Goal: Task Accomplishment & Management: Use online tool/utility

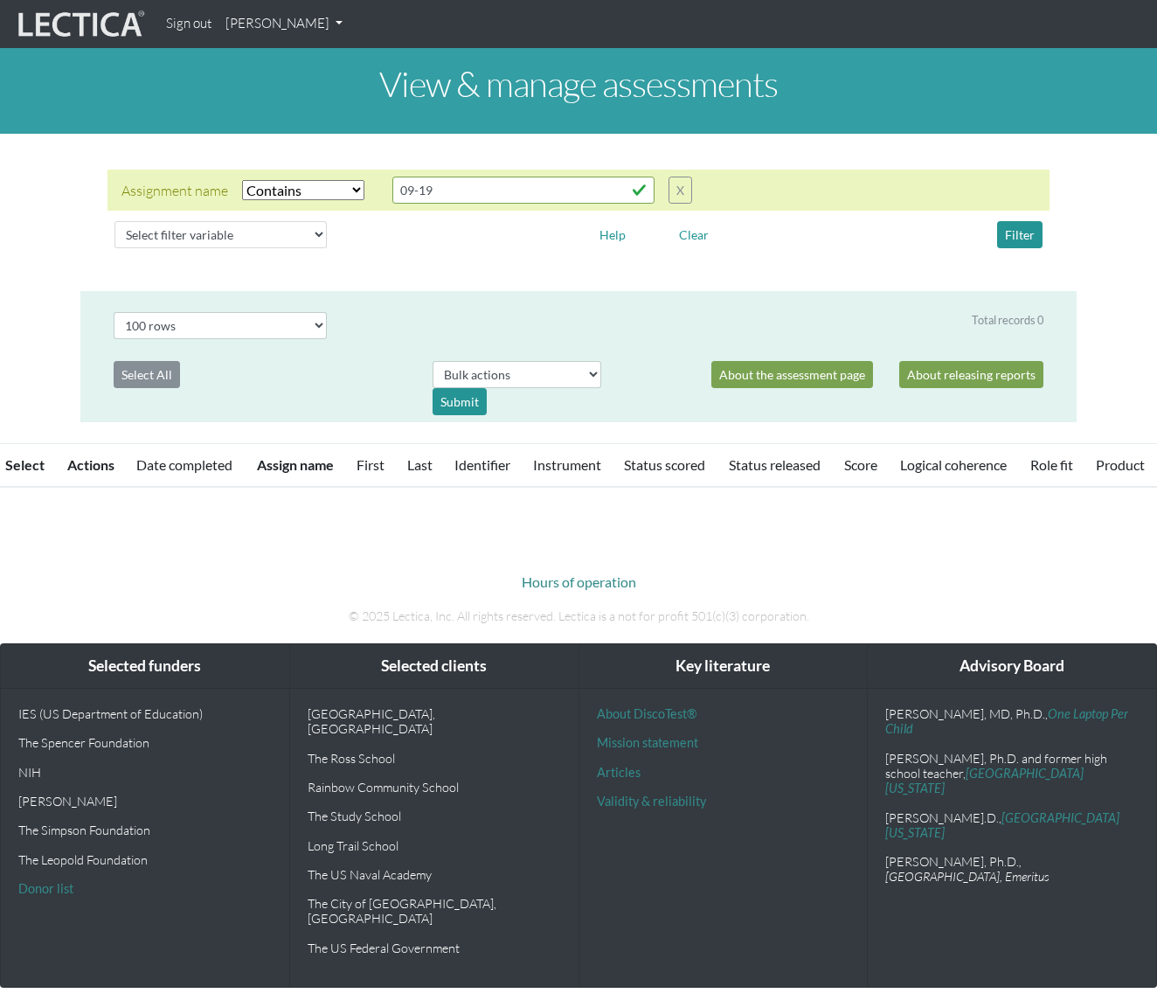
select select "icontains"
select select "100"
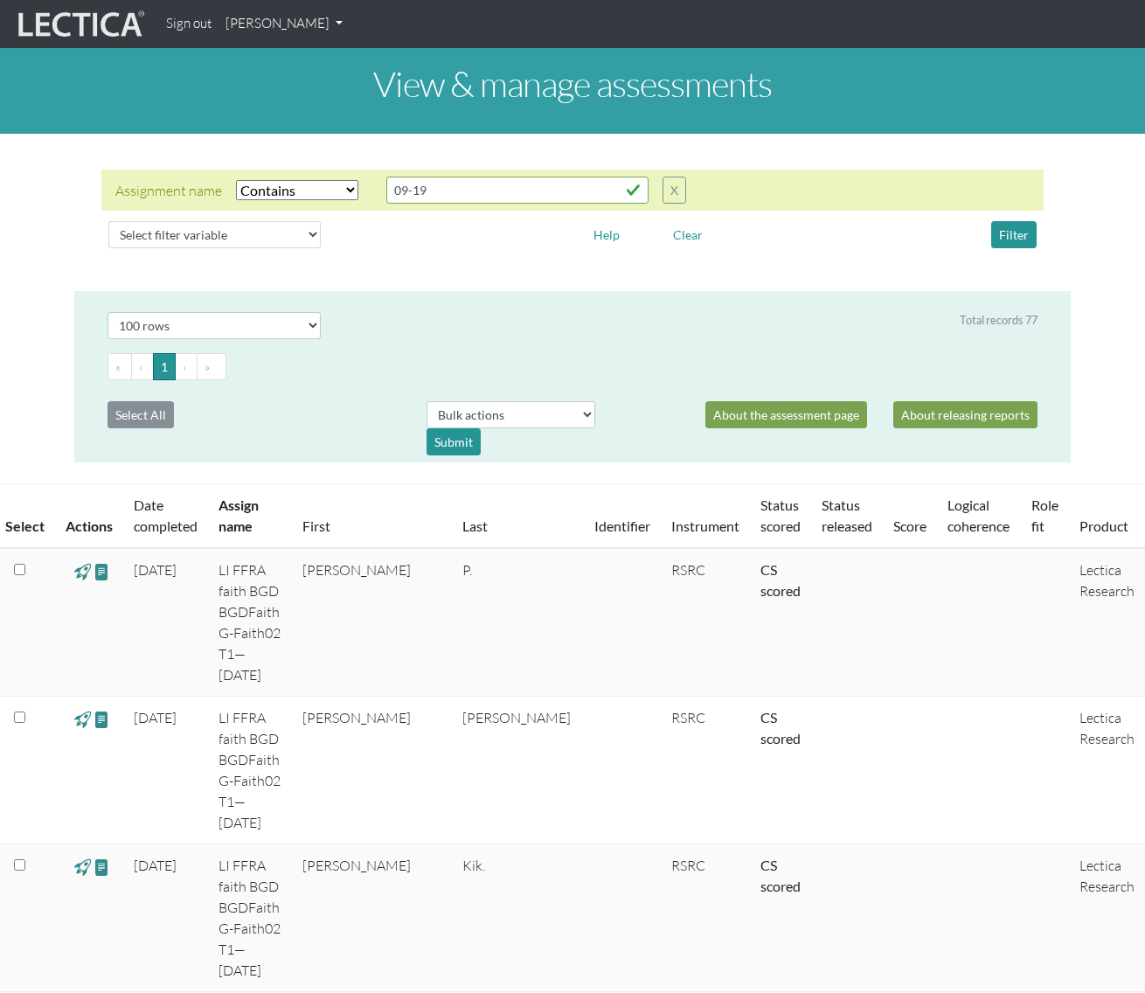
click at [284, 18] on link "[PERSON_NAME]" at bounding box center [283, 24] width 131 height 34
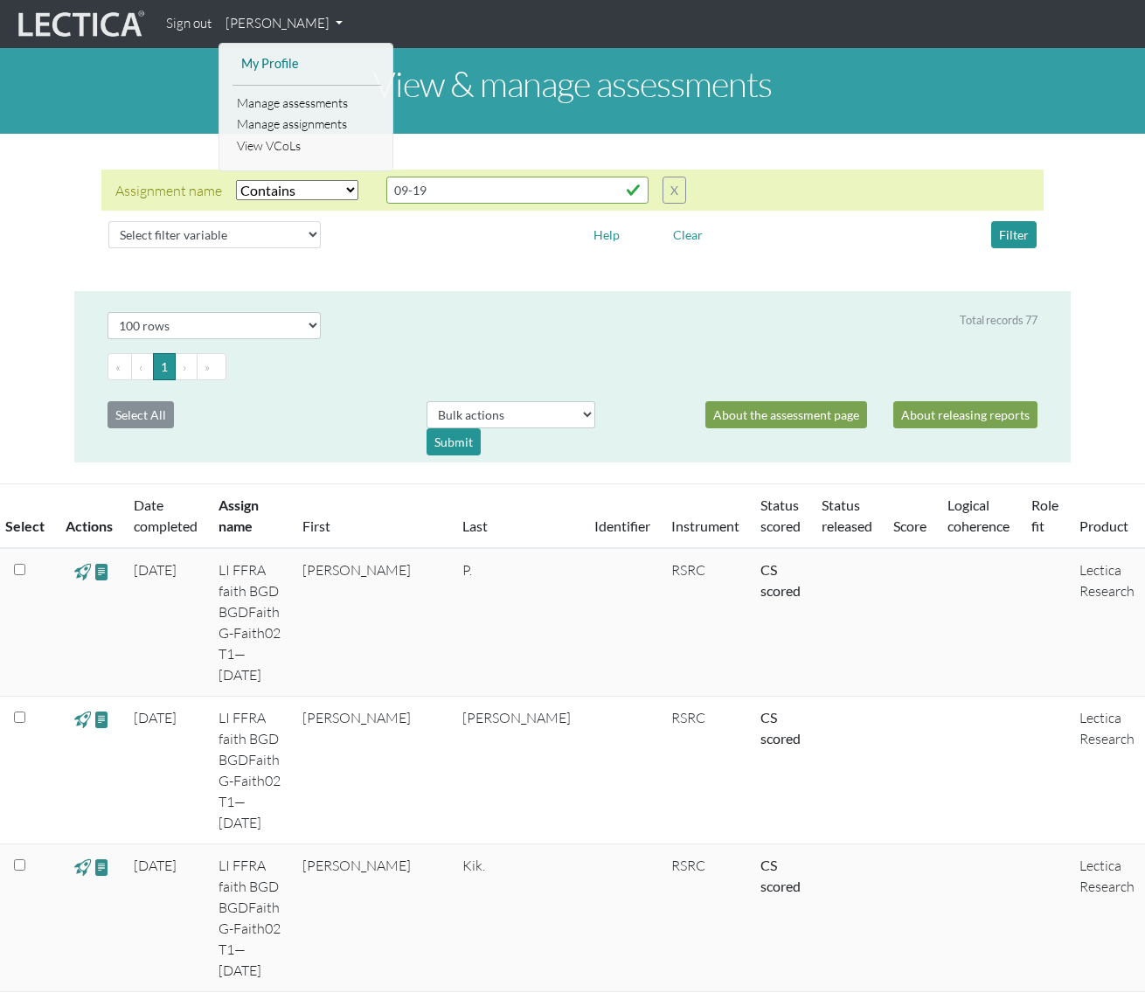
click at [278, 53] on link "My Profile" at bounding box center [307, 64] width 140 height 22
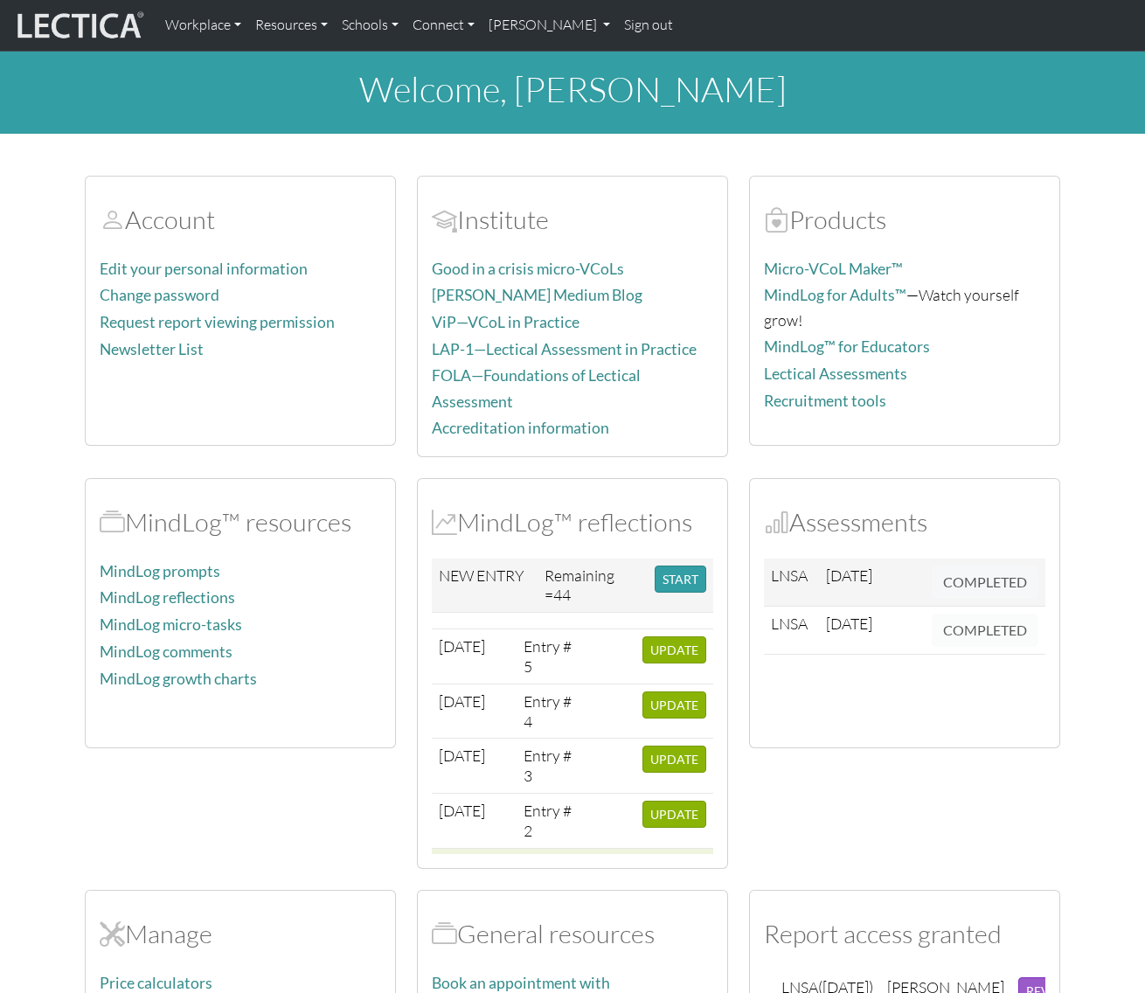
scroll to position [114, 0]
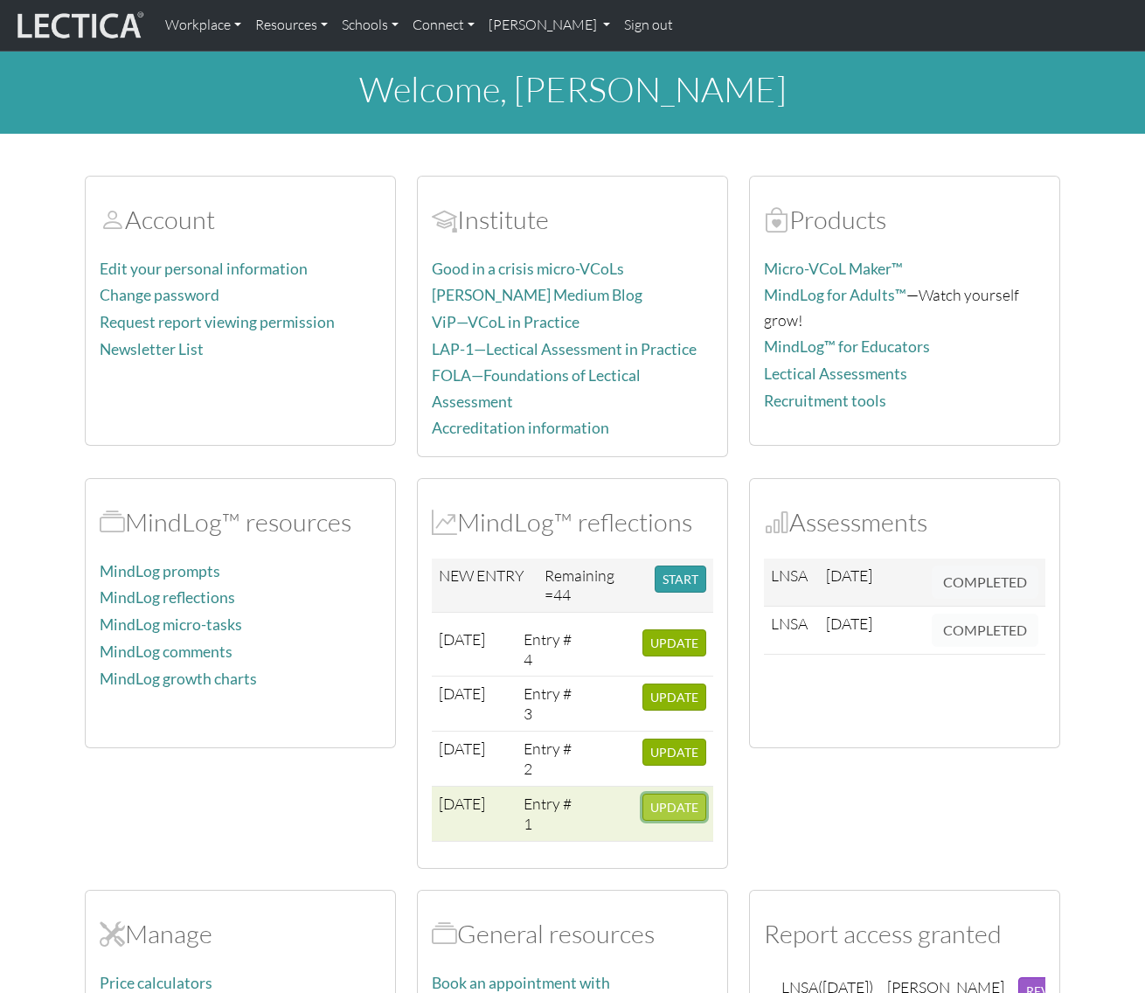
click at [664, 809] on button "UPDATE" at bounding box center [674, 806] width 64 height 27
